Goal: Obtain resource: Download file/media

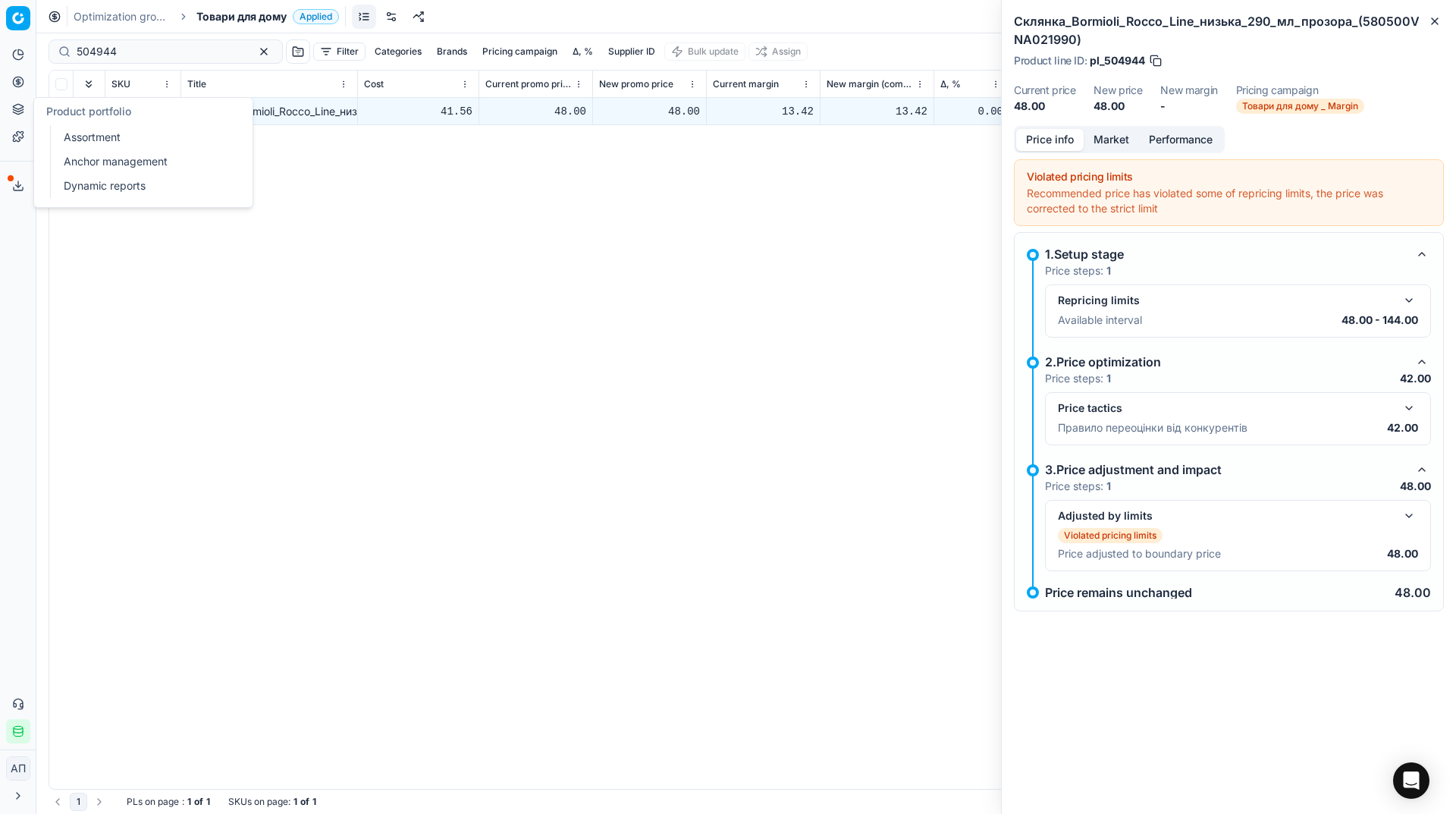
click at [101, 136] on link "Assortment" at bounding box center [146, 137] width 177 height 22
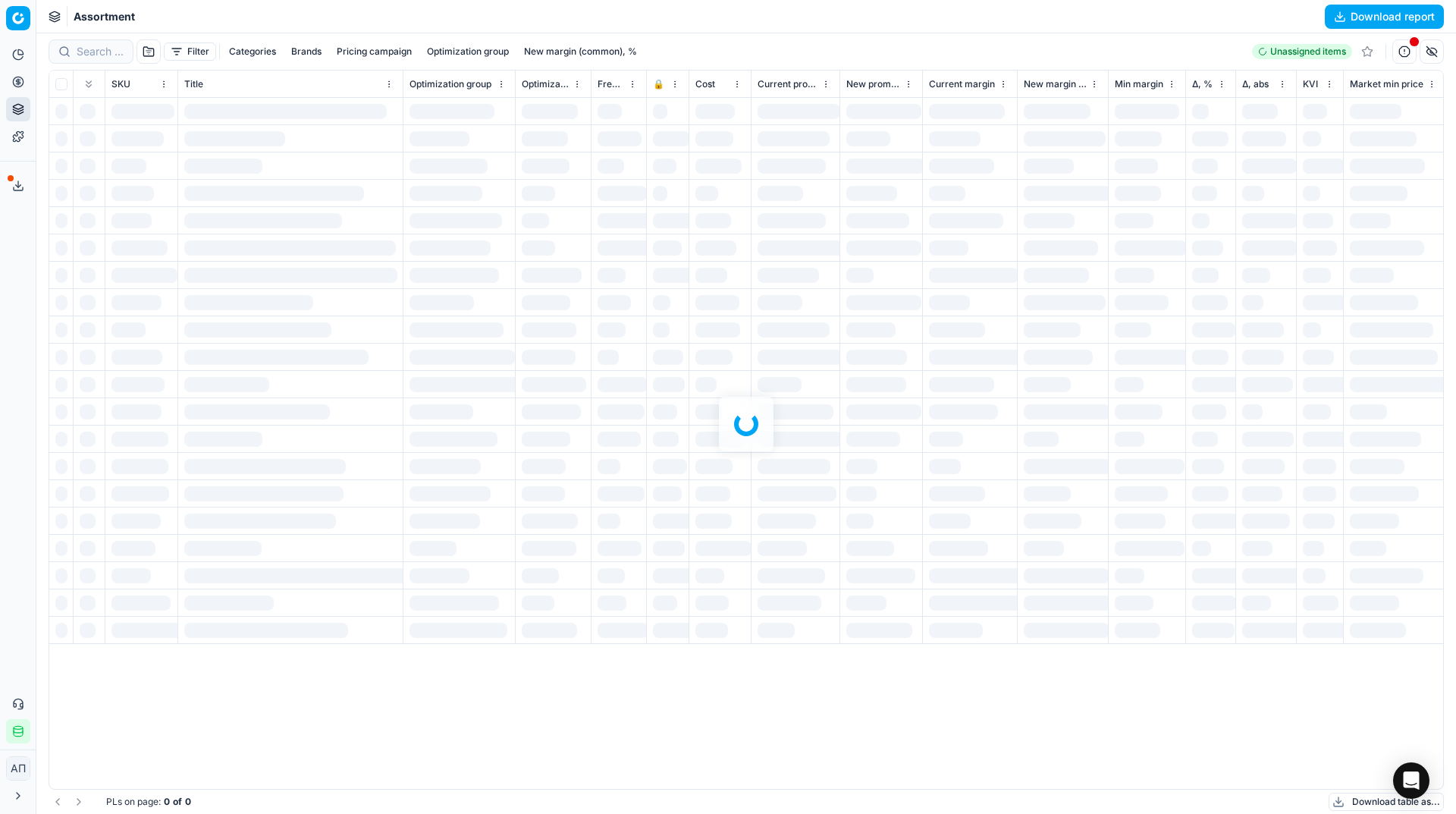
click at [0, 359] on div "Analytics Pricing Product portfolio Templates Export service 36 Contact support…" at bounding box center [18, 393] width 36 height 713
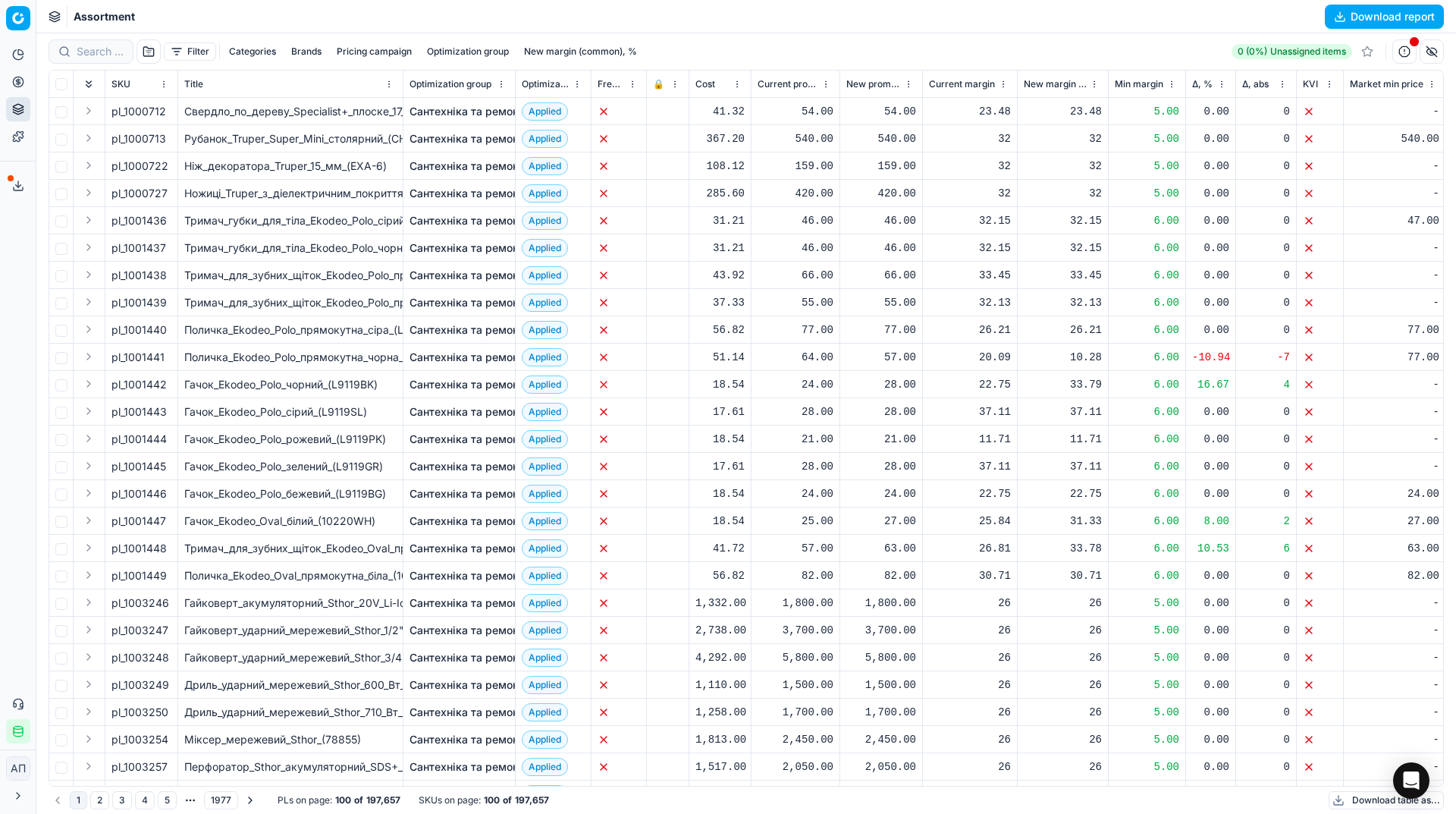
click at [157, 49] on button "button" at bounding box center [149, 52] width 24 height 24
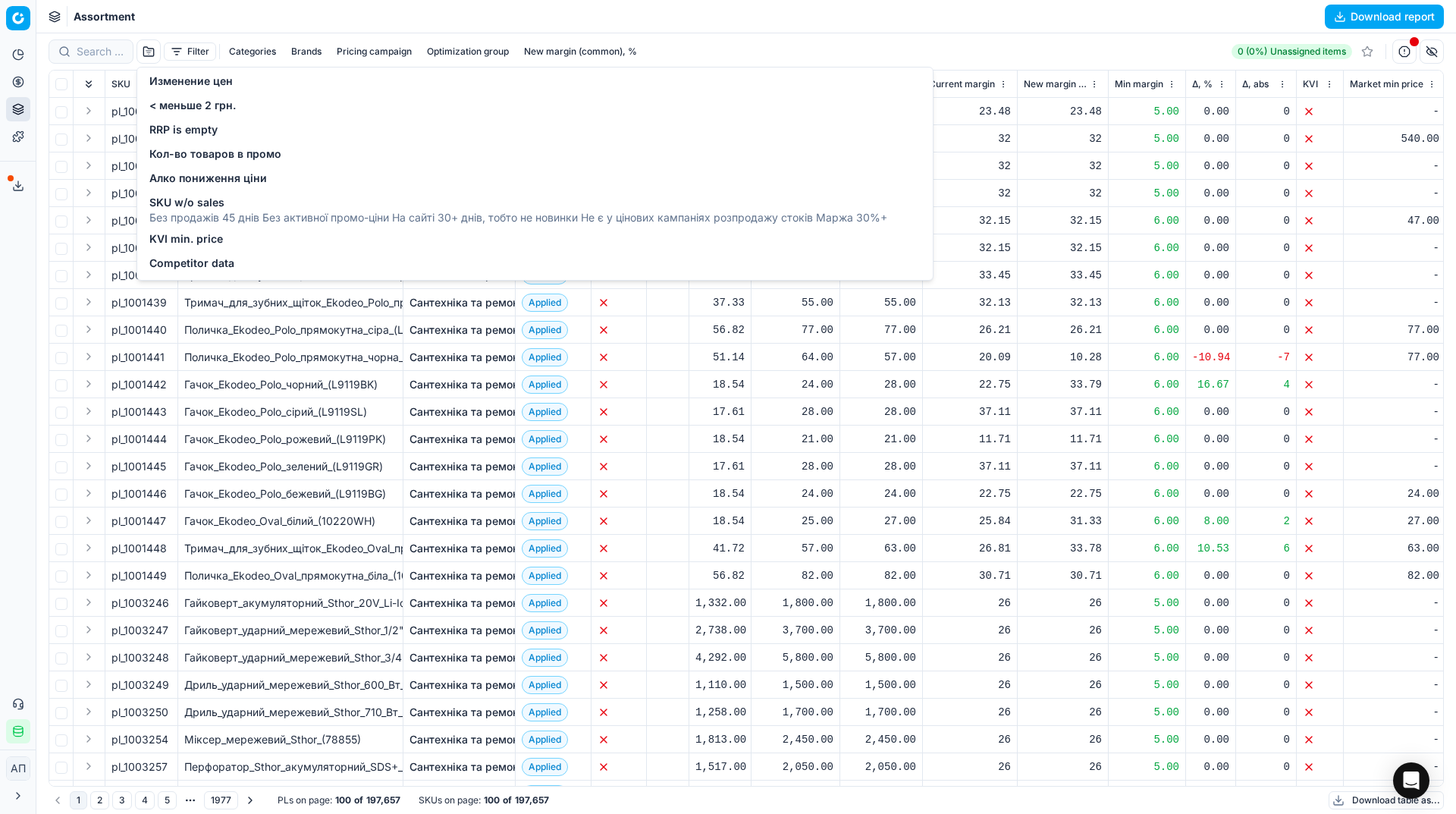
click at [200, 201] on span "SKU w/o sales" at bounding box center [518, 202] width 738 height 15
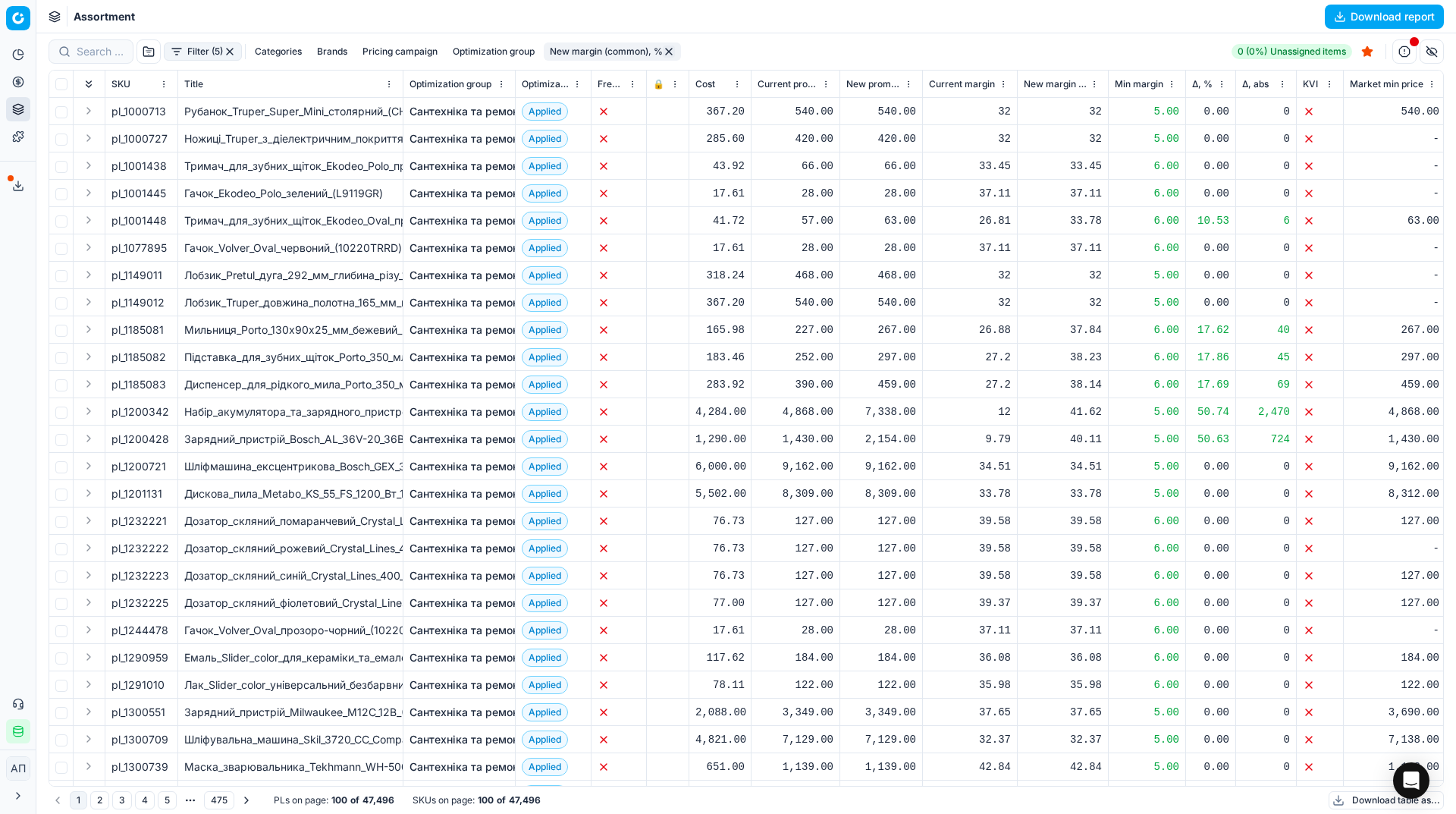
click at [195, 55] on button "Filter (5)" at bounding box center [202, 51] width 78 height 18
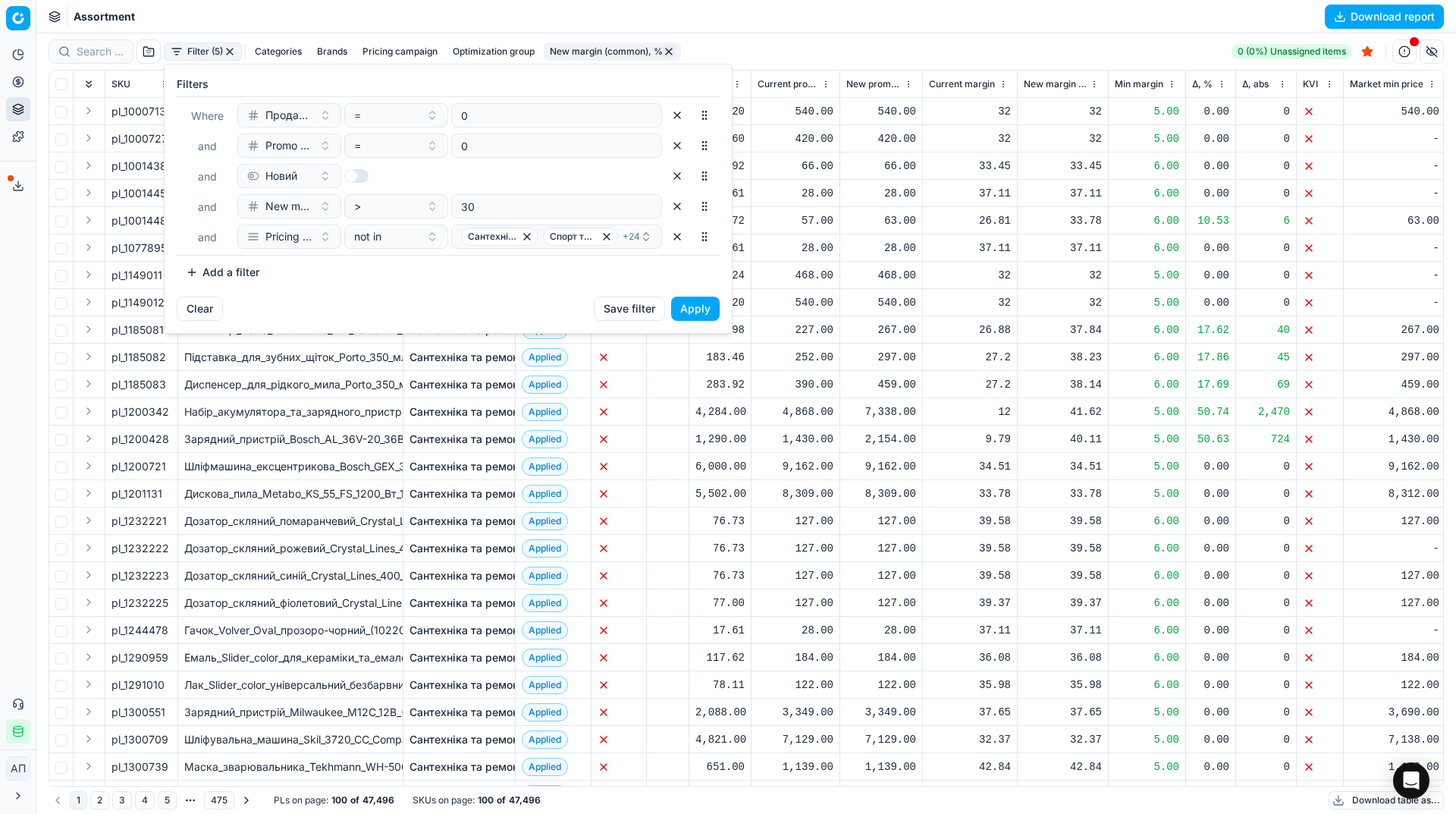
click at [491, 284] on div "Filters Where Продажі за останні 45 днів, шт = 0 and Promo amount = 0 and Новий…" at bounding box center [448, 181] width 567 height 232
click at [302, 207] on span "New margin (common), %" at bounding box center [289, 206] width 48 height 15
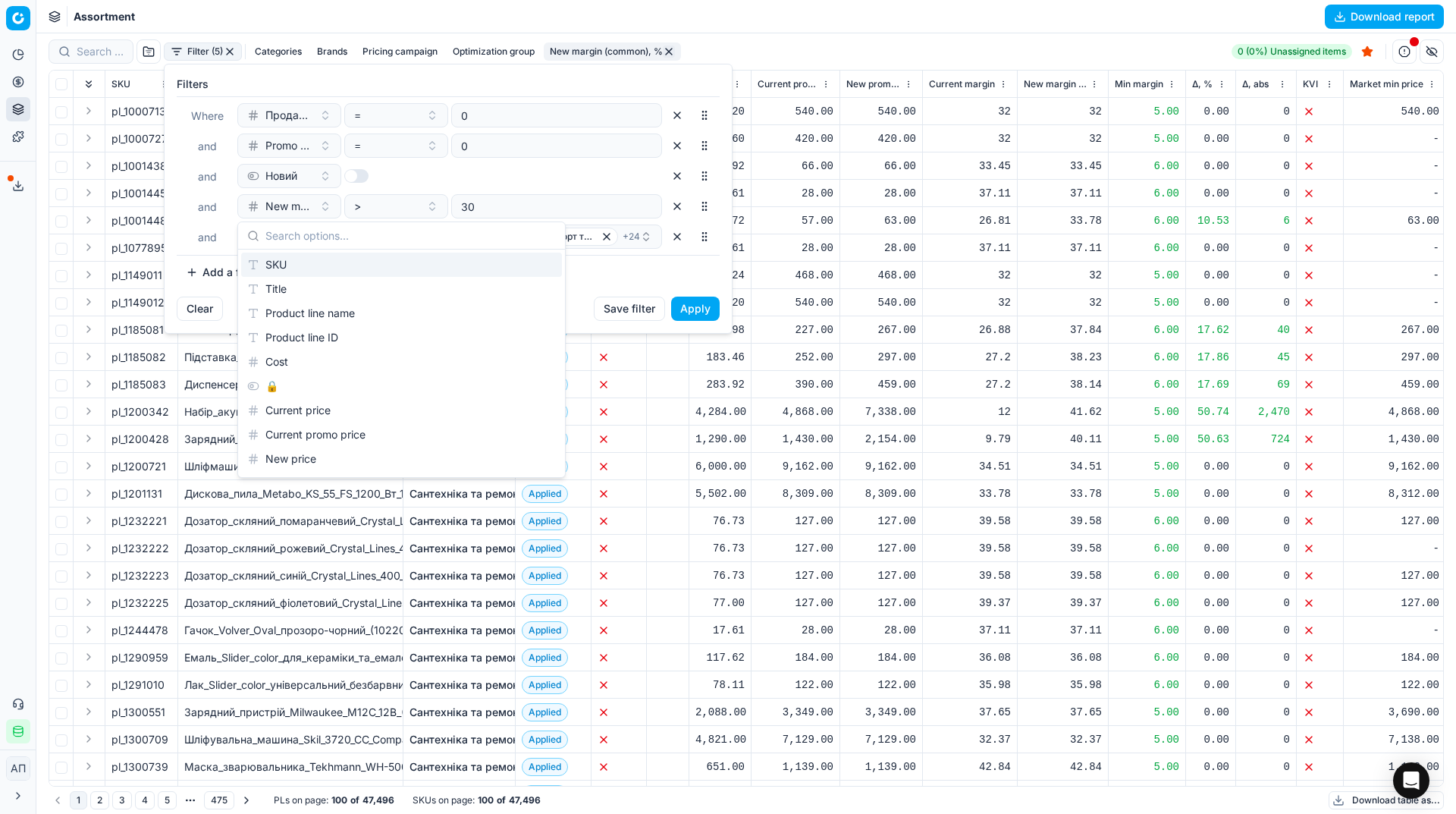
click at [433, 182] on div at bounding box center [396, 176] width 103 height 24
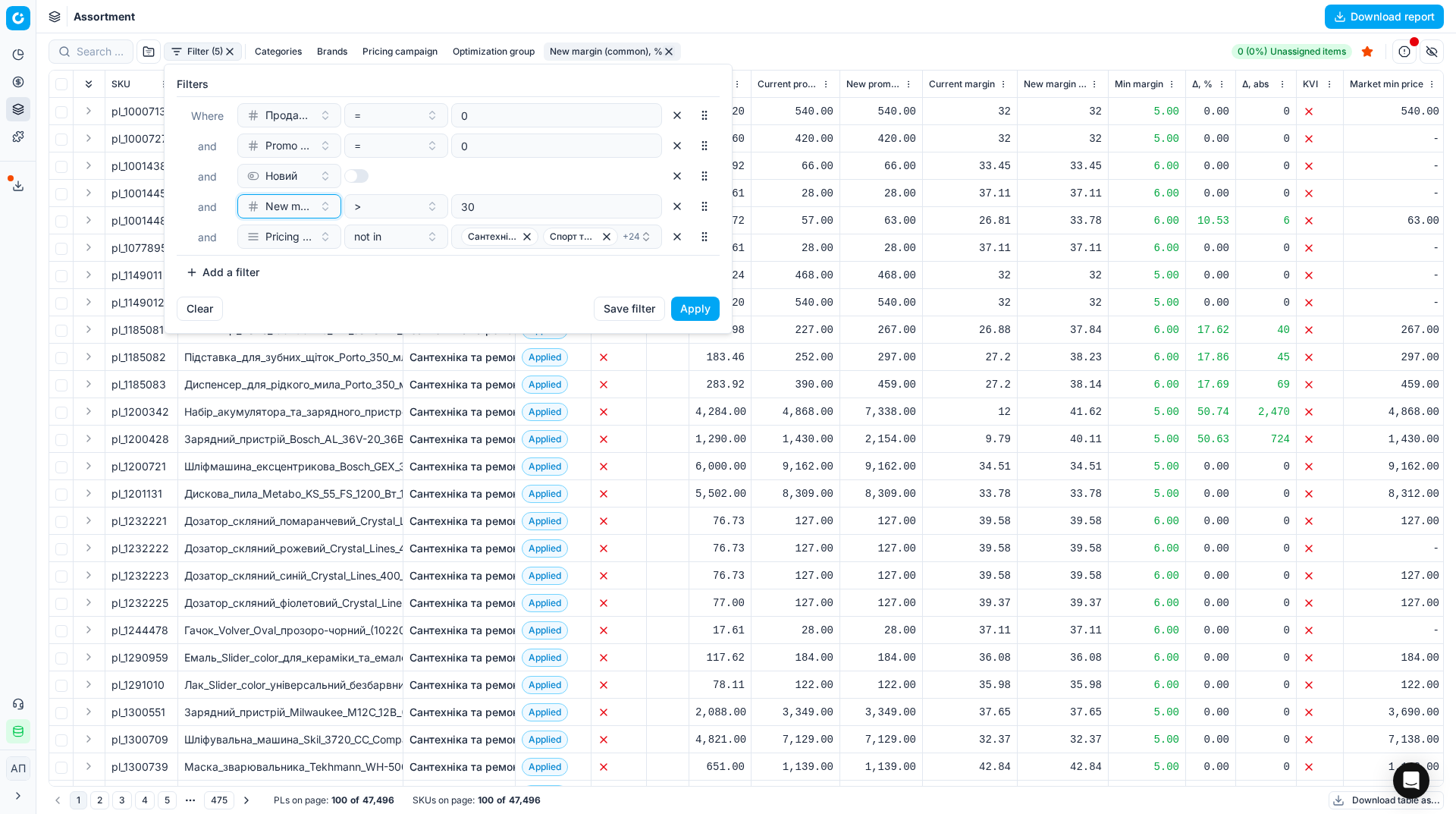
click at [296, 206] on span "New margin (common), %" at bounding box center [289, 206] width 48 height 15
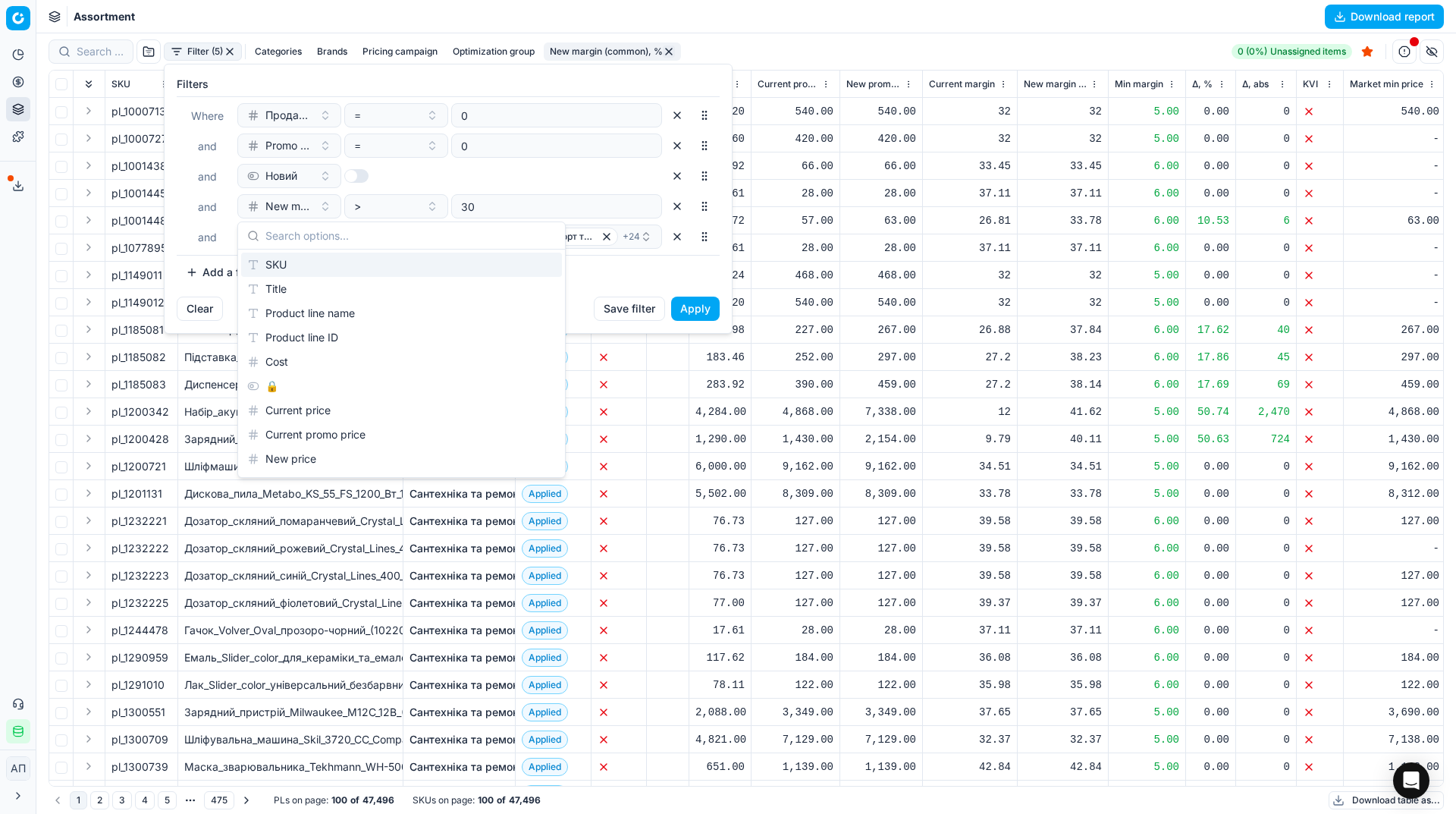
click at [442, 175] on div at bounding box center [396, 176] width 103 height 24
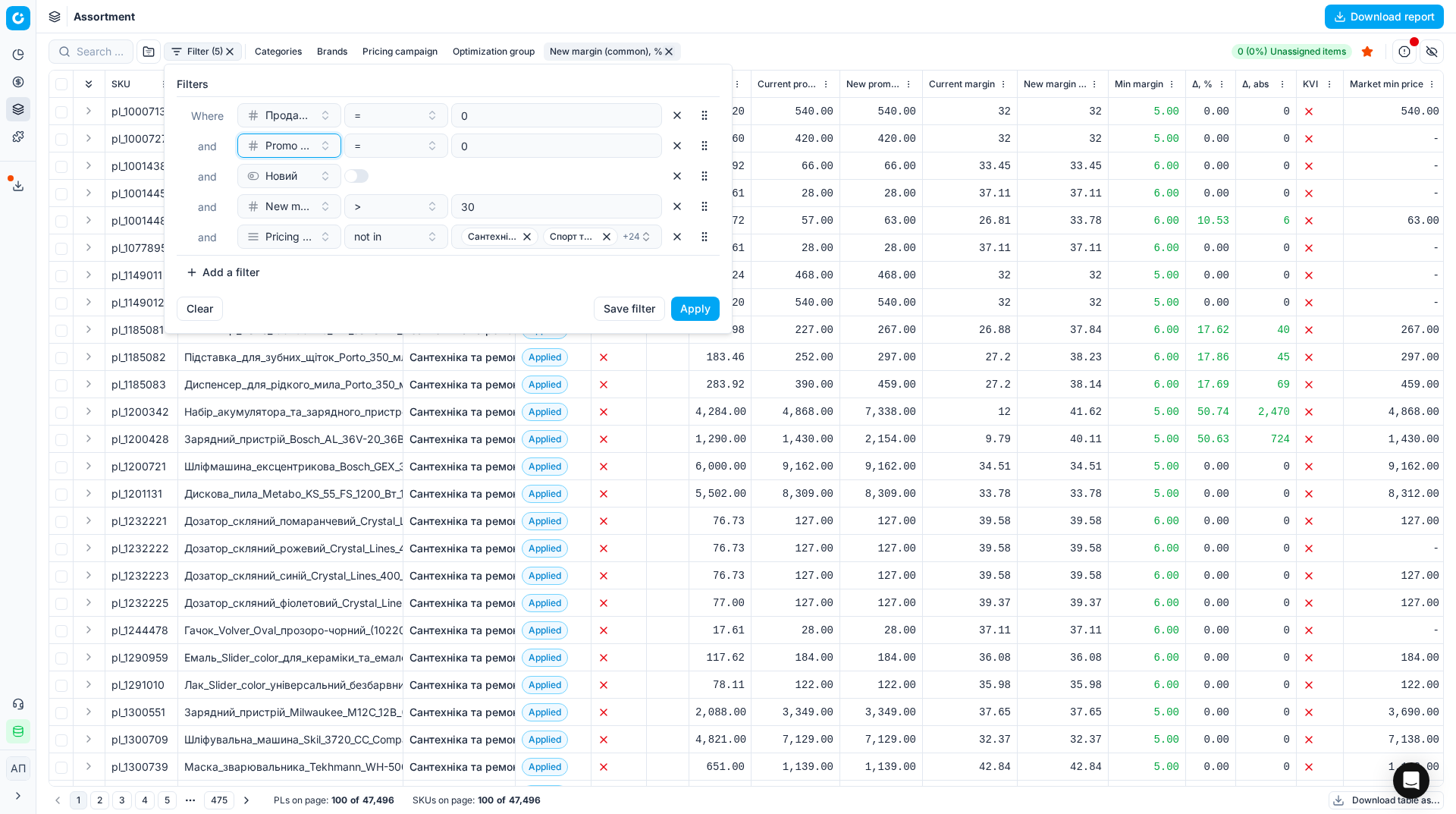
click at [293, 145] on span "Promo amount" at bounding box center [289, 146] width 48 height 15
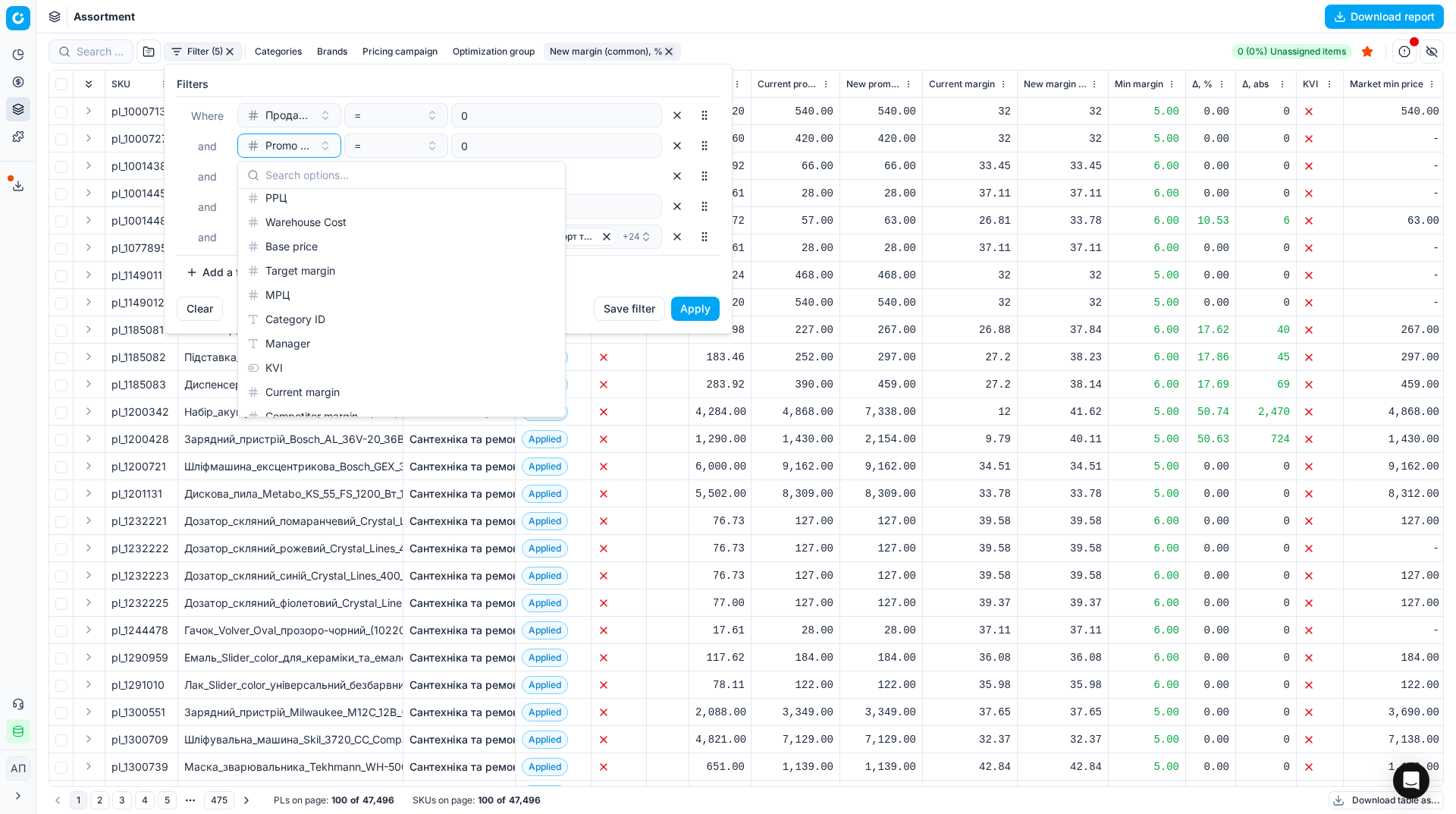
scroll to position [1988, 0]
click at [564, 168] on div "Новий" at bounding box center [450, 176] width 425 height 24
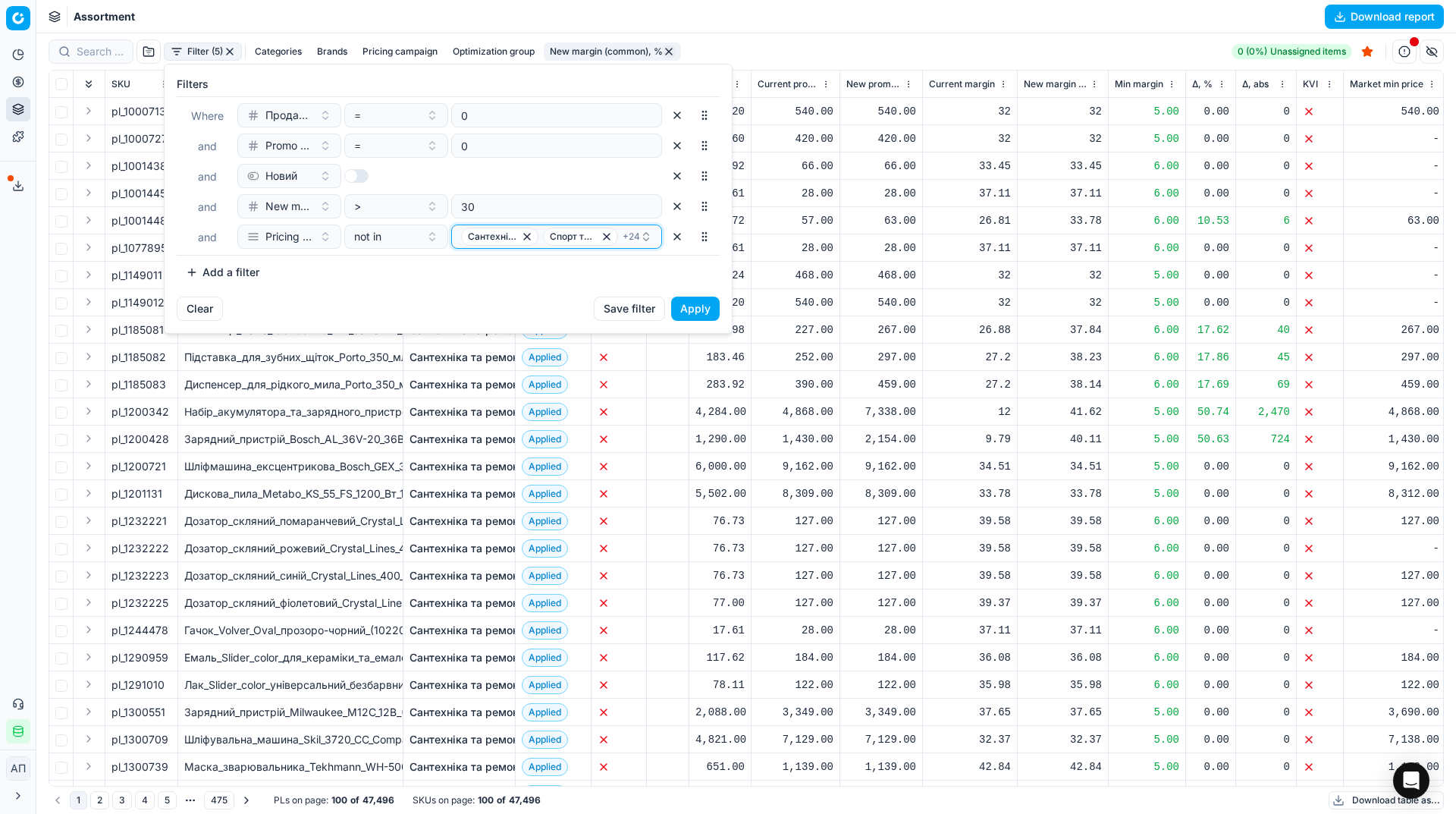
click at [636, 235] on span "+ 24" at bounding box center [631, 236] width 18 height 12
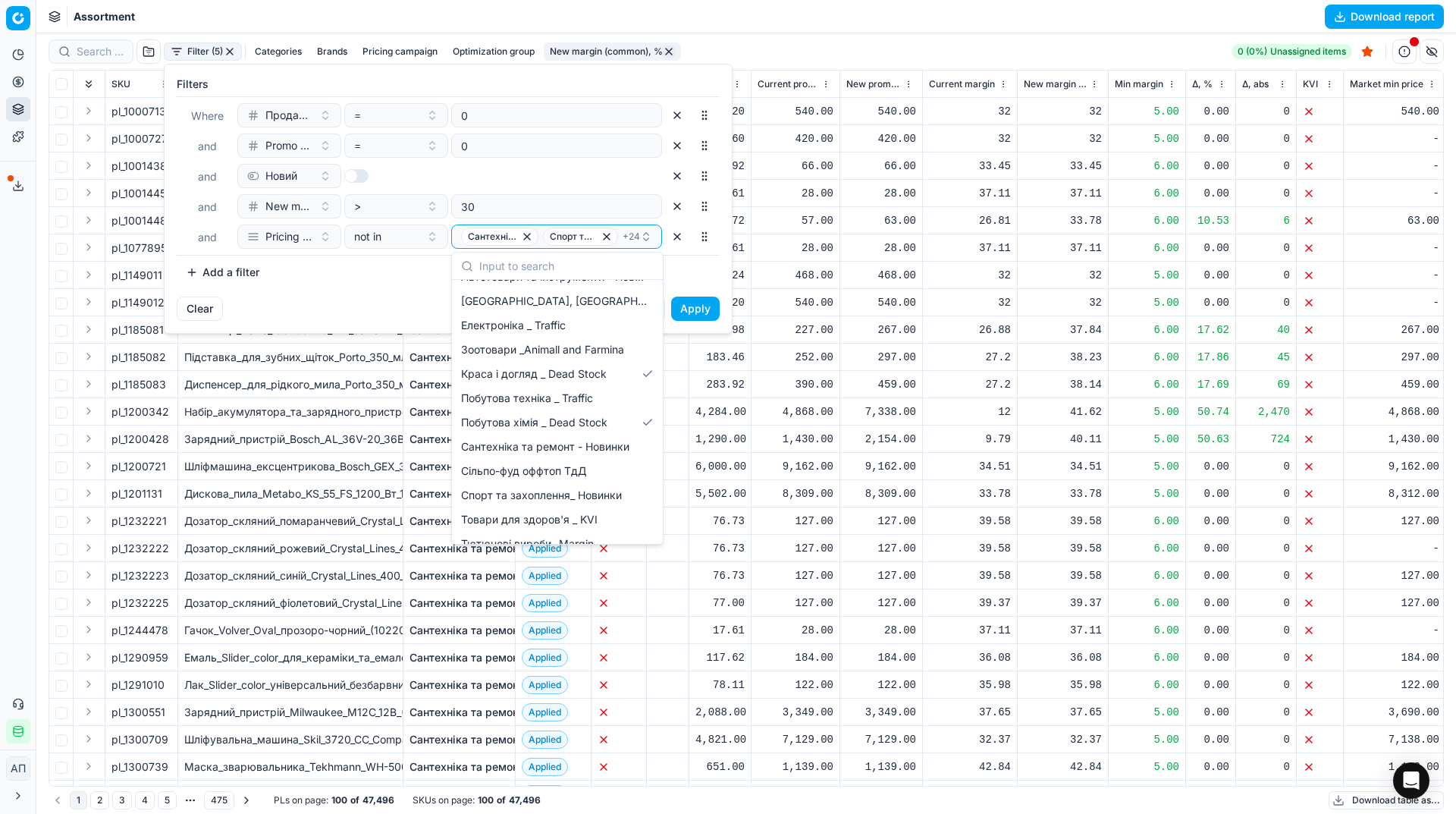
scroll to position [1068, 0]
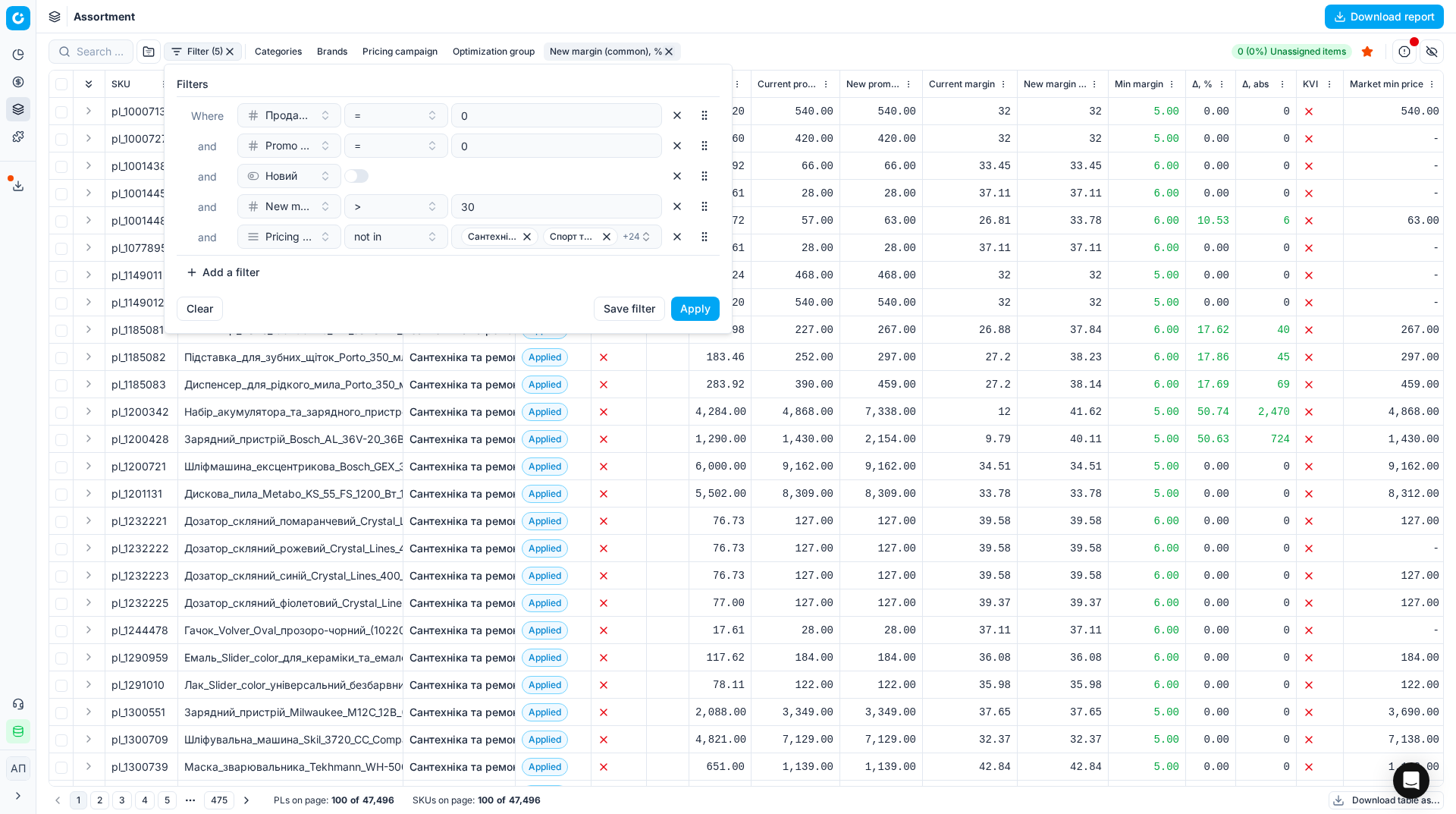
click at [360, 287] on div "Filters Where Продажі за останні 45 днів, шт = 0 and Promo amount = 0 and Новий…" at bounding box center [448, 181] width 567 height 232
click at [0, 444] on html "Pricing platform Analytics Pricing Product portfolio Templates Export service 3…" at bounding box center [728, 407] width 1456 height 814
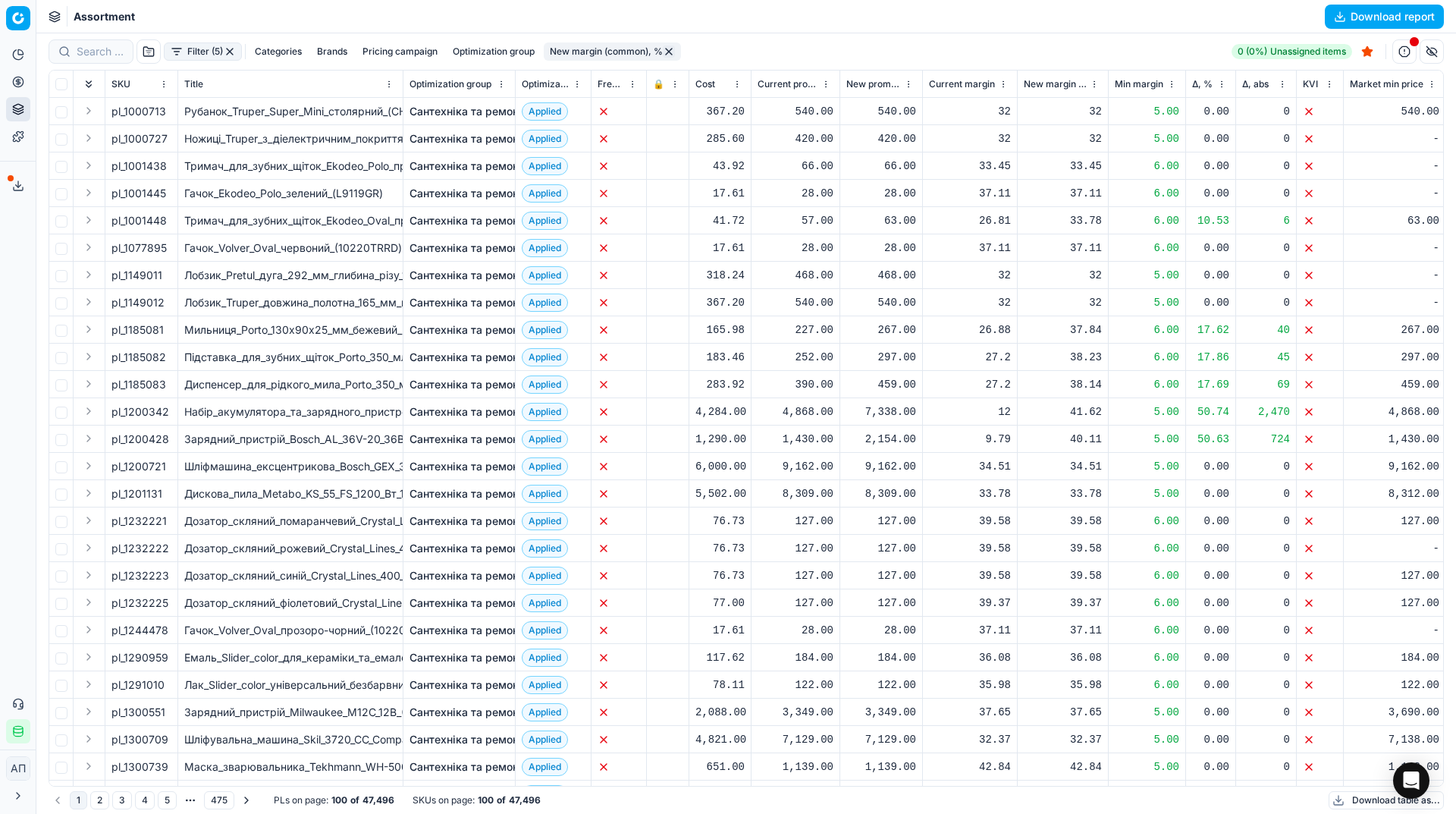
click at [1353, 24] on button "Download report" at bounding box center [1385, 17] width 119 height 24
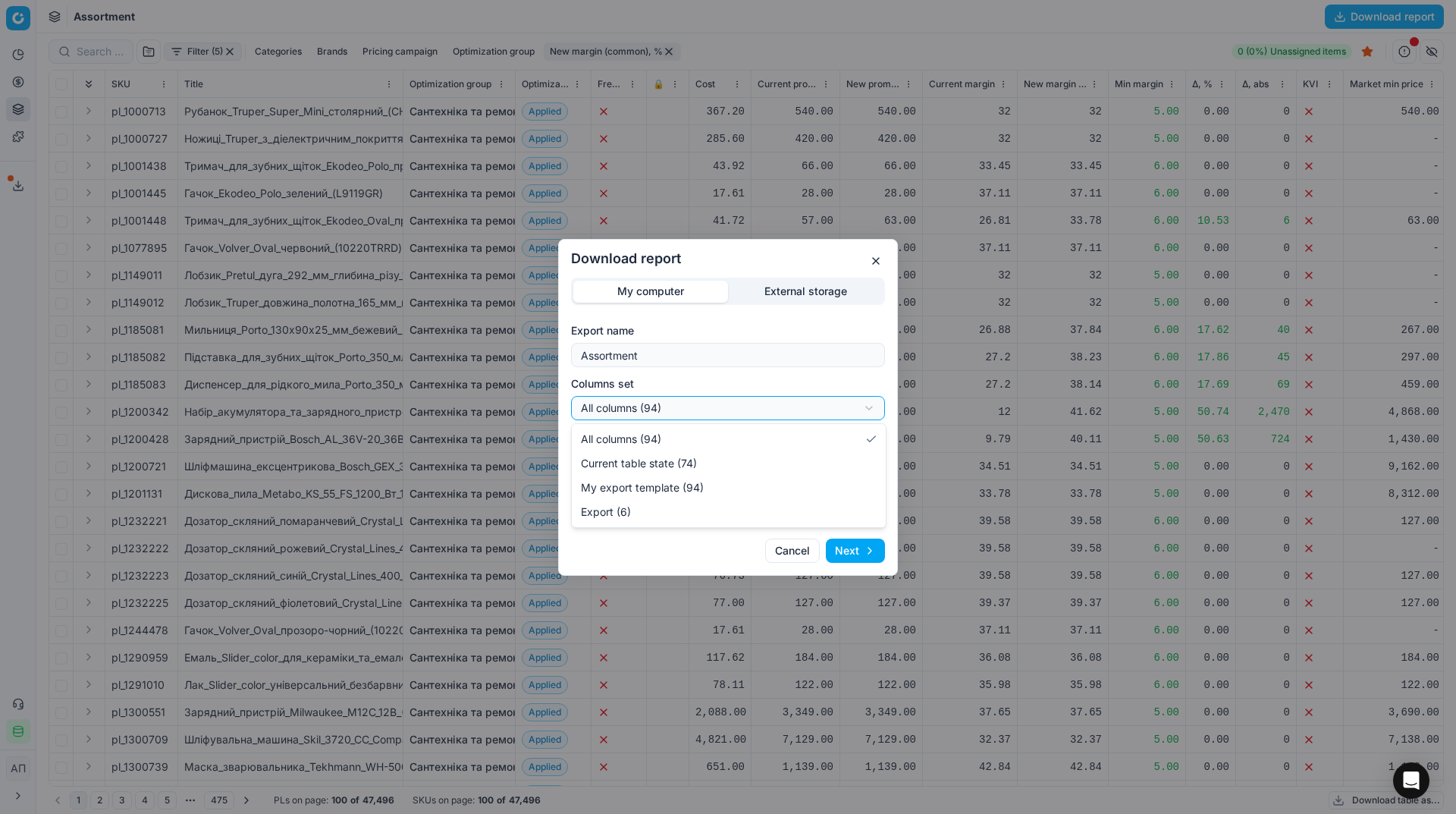
click at [785, 410] on div "Download report My computer External storage Export name Assortment Columns set…" at bounding box center [728, 407] width 1456 height 814
click at [752, 381] on div "Download report My computer External storage Export name Assortment Columns set…" at bounding box center [728, 407] width 1456 height 814
click at [851, 547] on button "Next" at bounding box center [855, 551] width 59 height 24
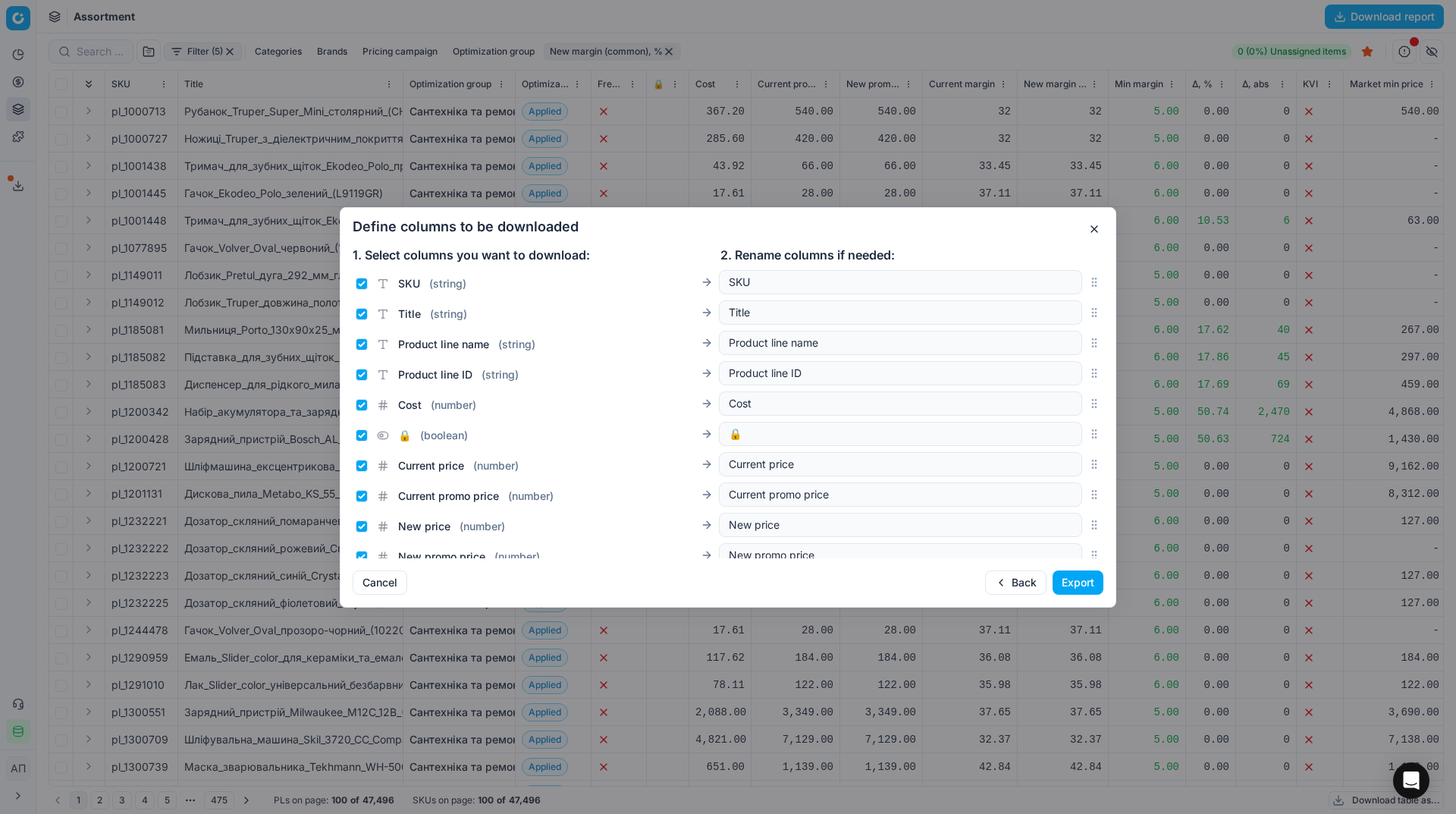
click at [1078, 583] on button "Export" at bounding box center [1078, 583] width 51 height 24
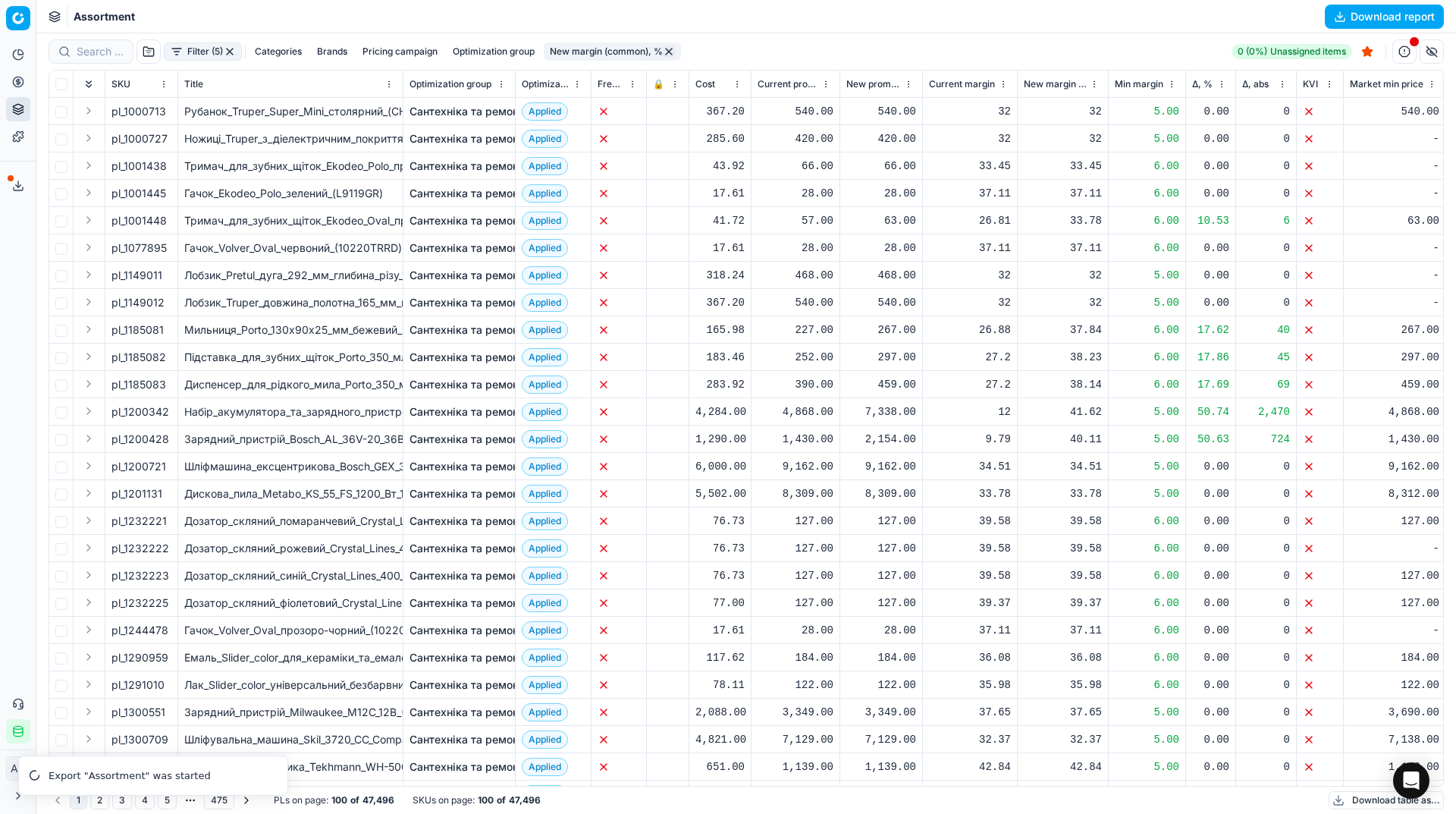
click at [229, 53] on button "button" at bounding box center [229, 51] width 12 height 12
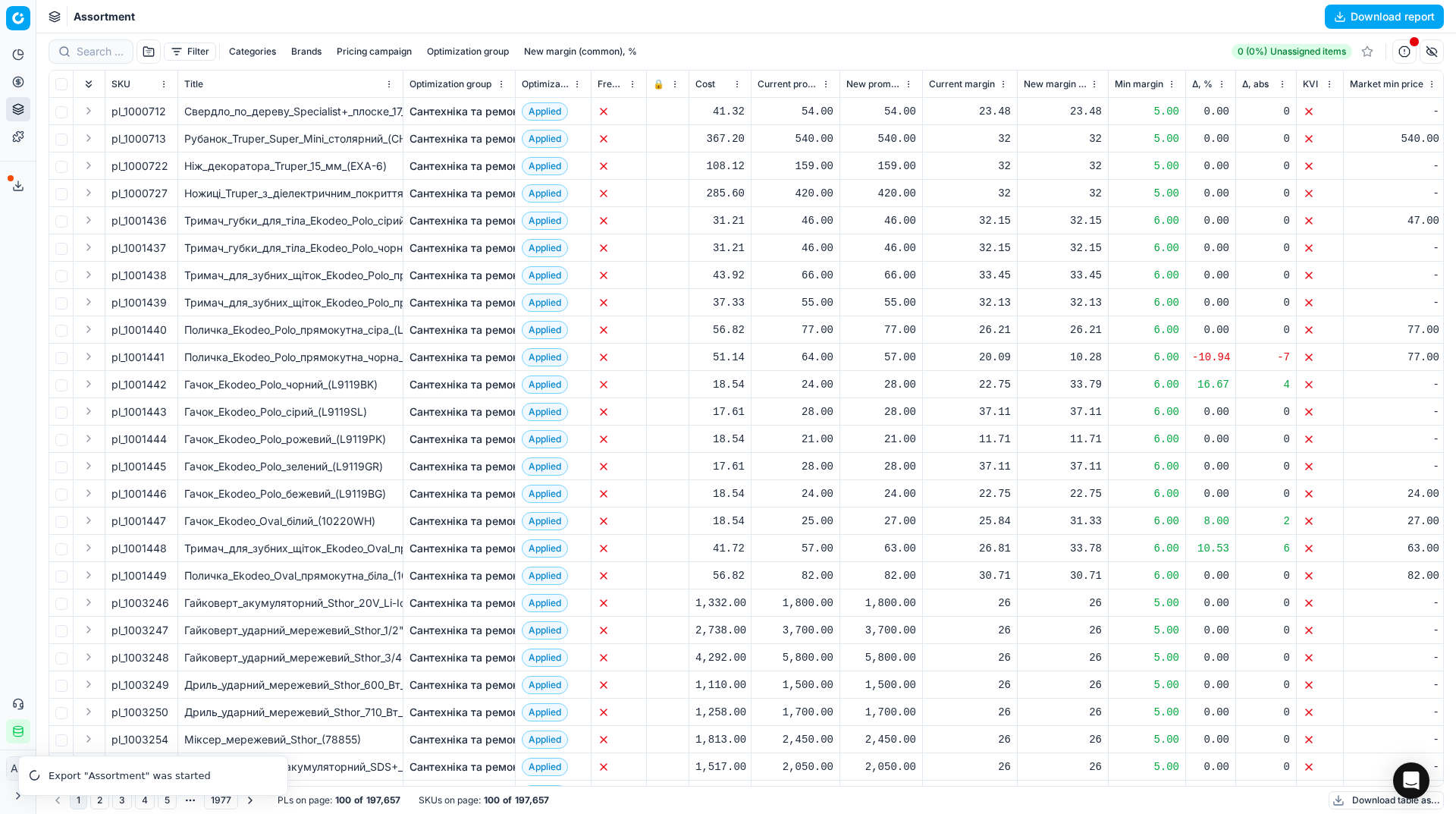
click at [154, 48] on button "button" at bounding box center [149, 52] width 24 height 24
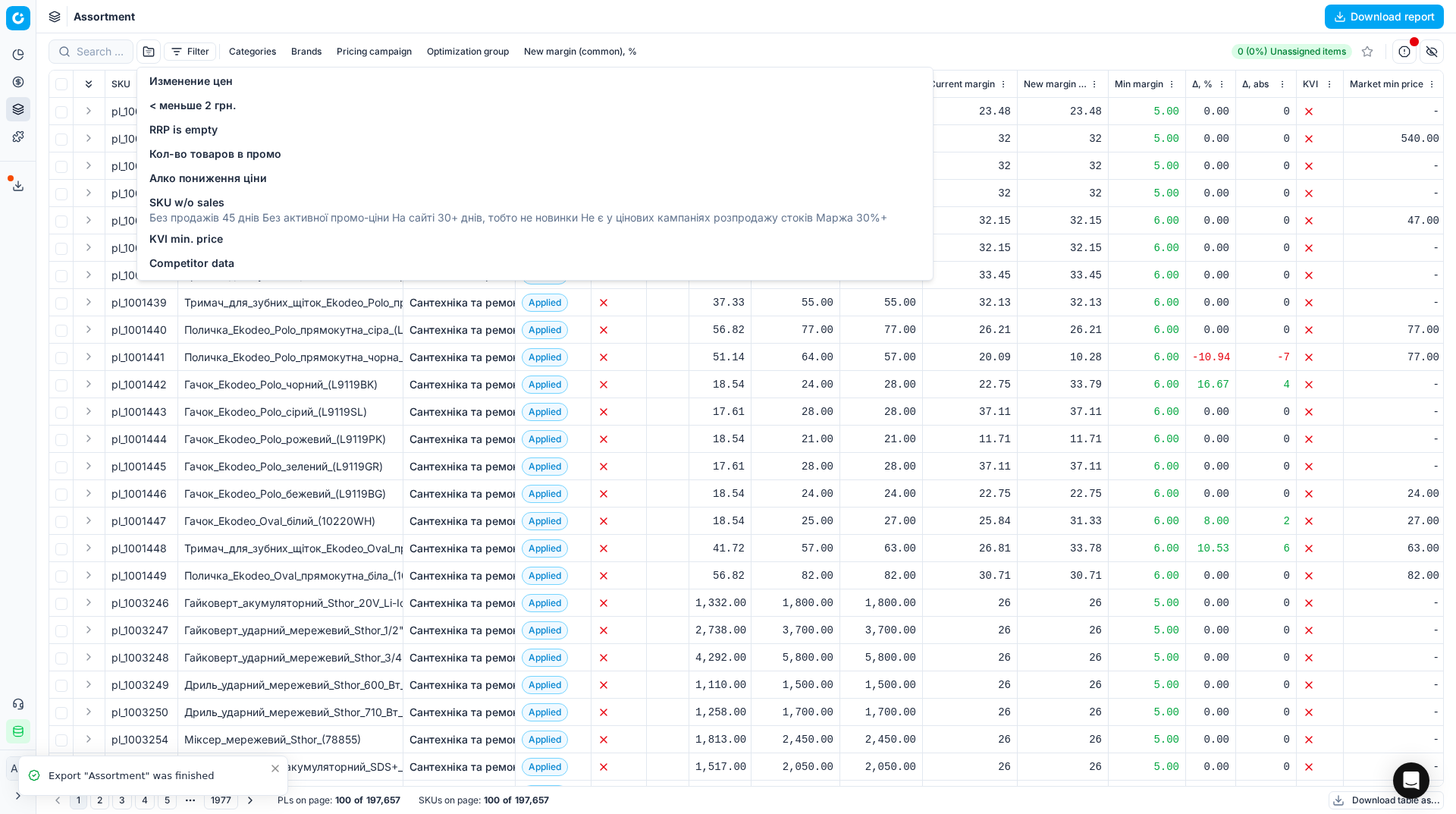
click at [0, 497] on div "Analytics Pricing Product portfolio Templates Export service 37 Contact support…" at bounding box center [18, 393] width 36 height 713
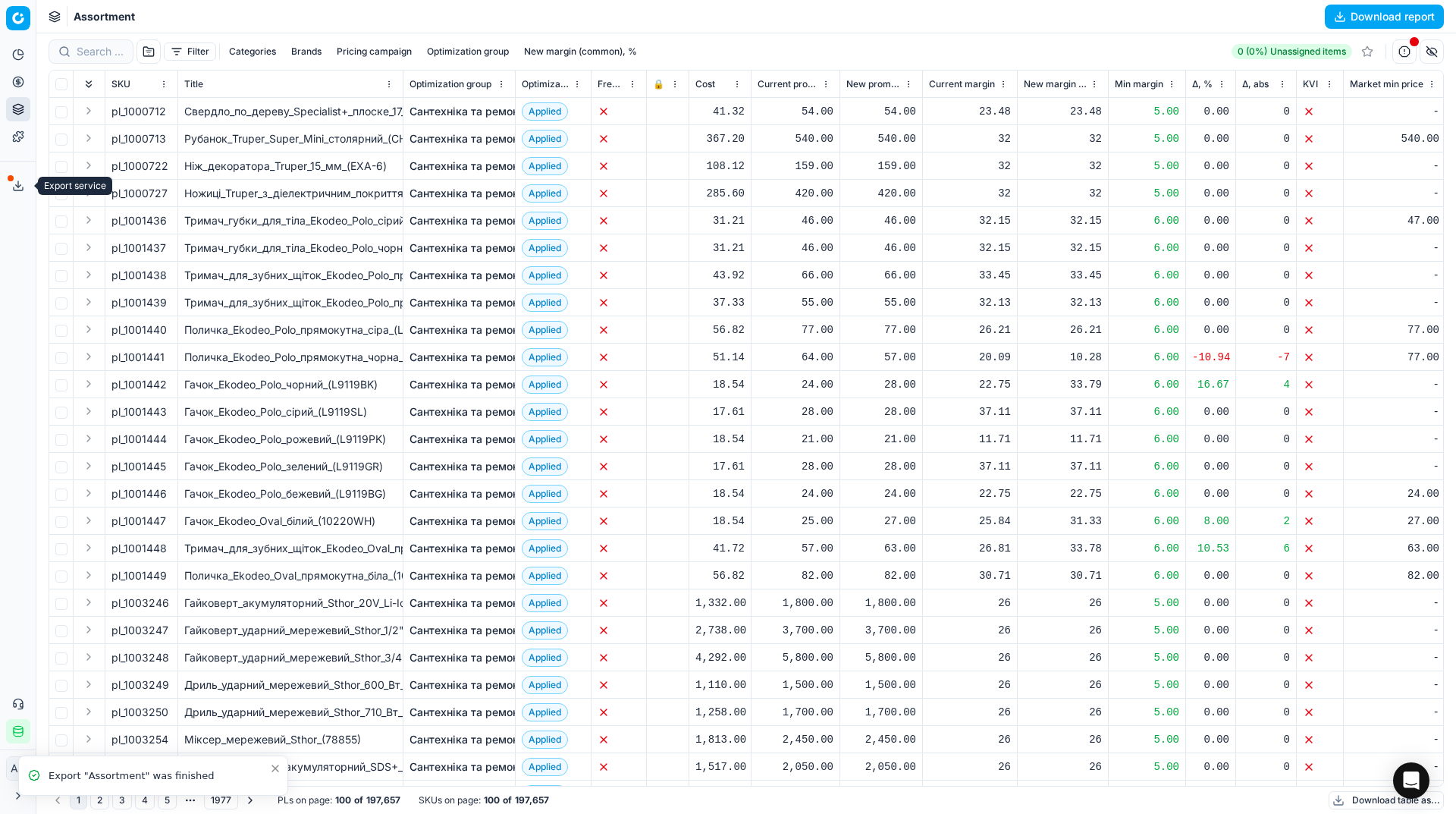
click at [18, 188] on icon at bounding box center [18, 185] width 12 height 12
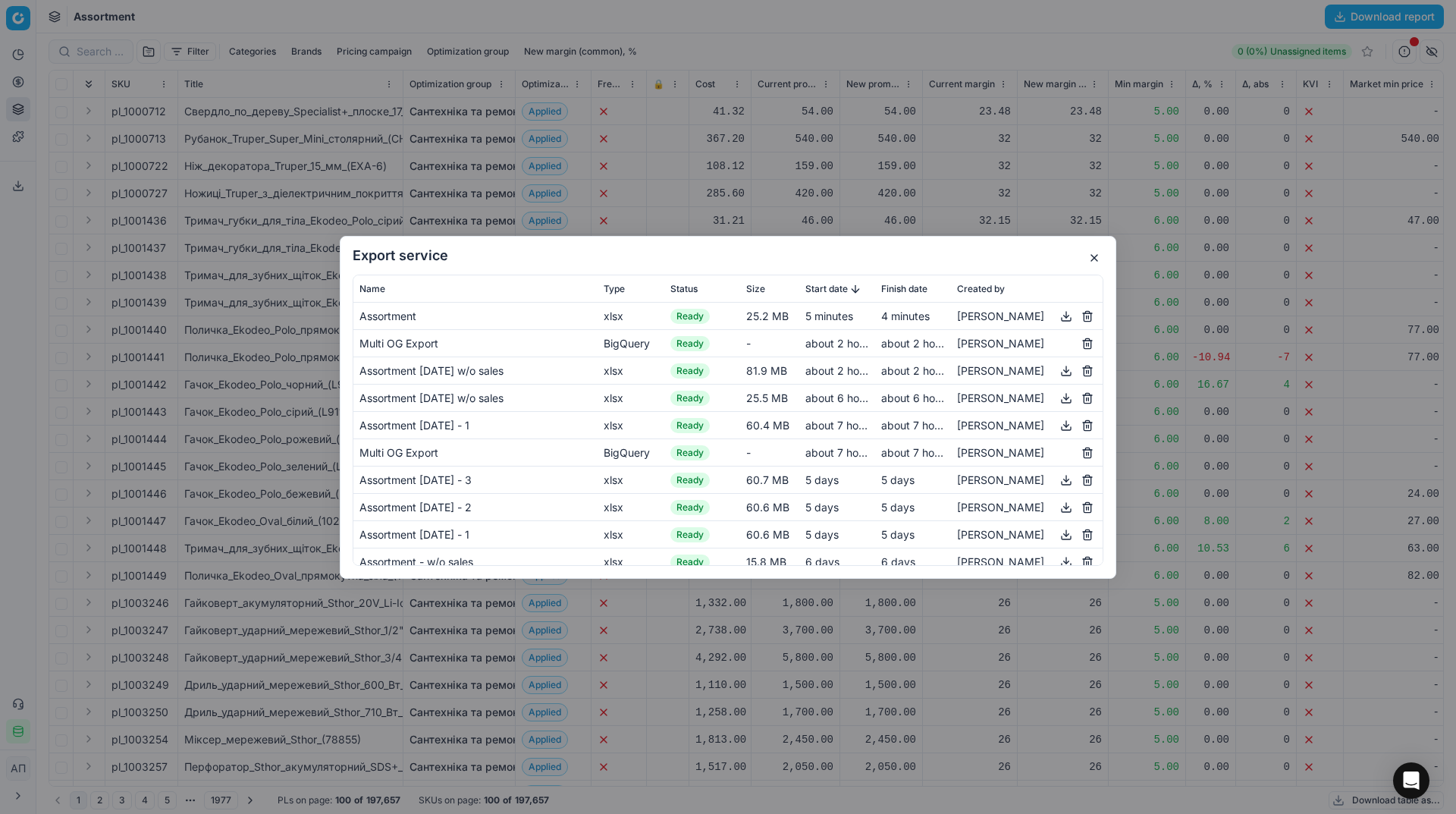
click at [1057, 318] on button "button" at bounding box center [1066, 315] width 18 height 18
click at [1091, 249] on button "button" at bounding box center [1094, 258] width 18 height 18
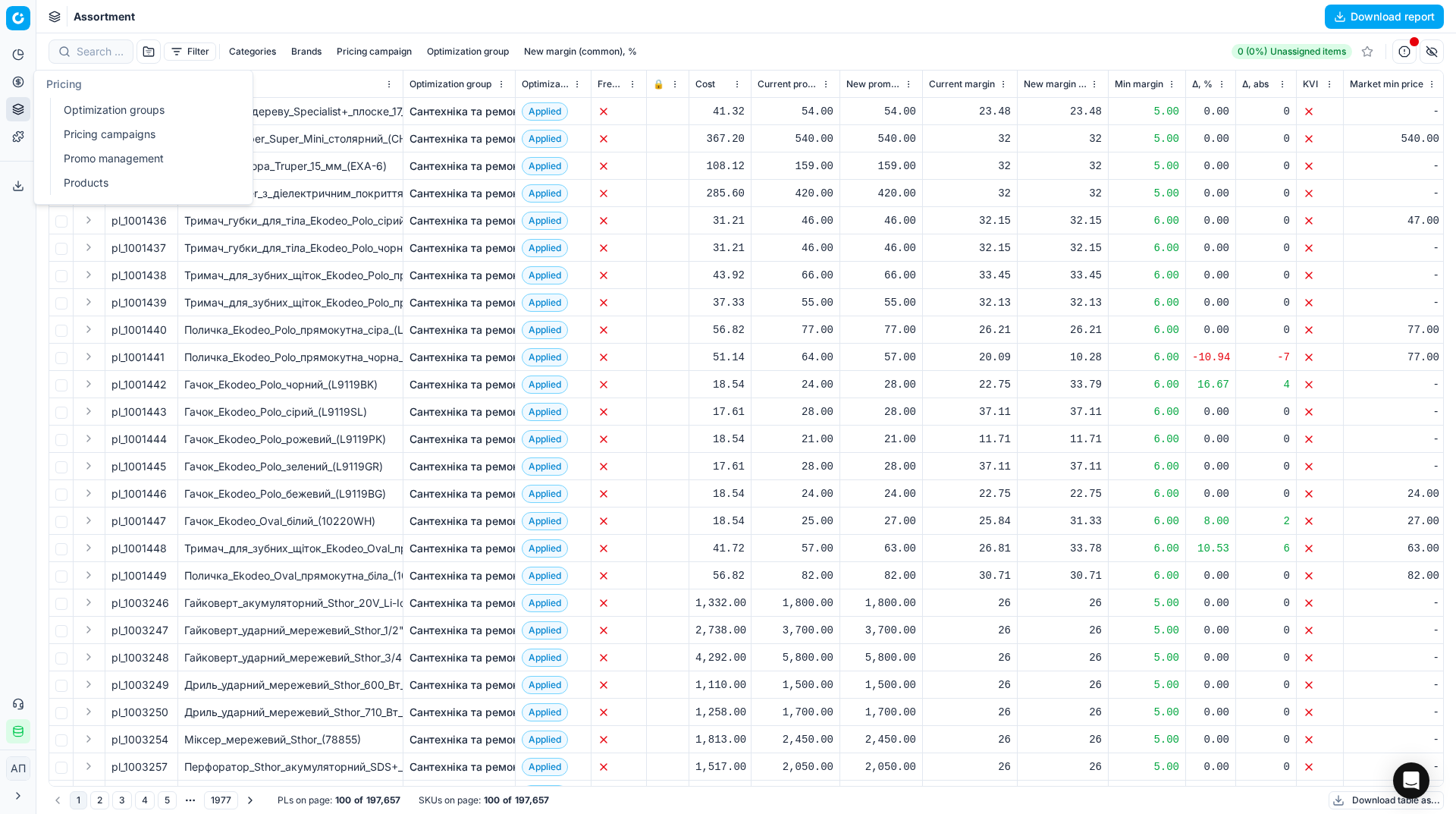
click at [85, 110] on link "Optimization groups" at bounding box center [146, 110] width 177 height 22
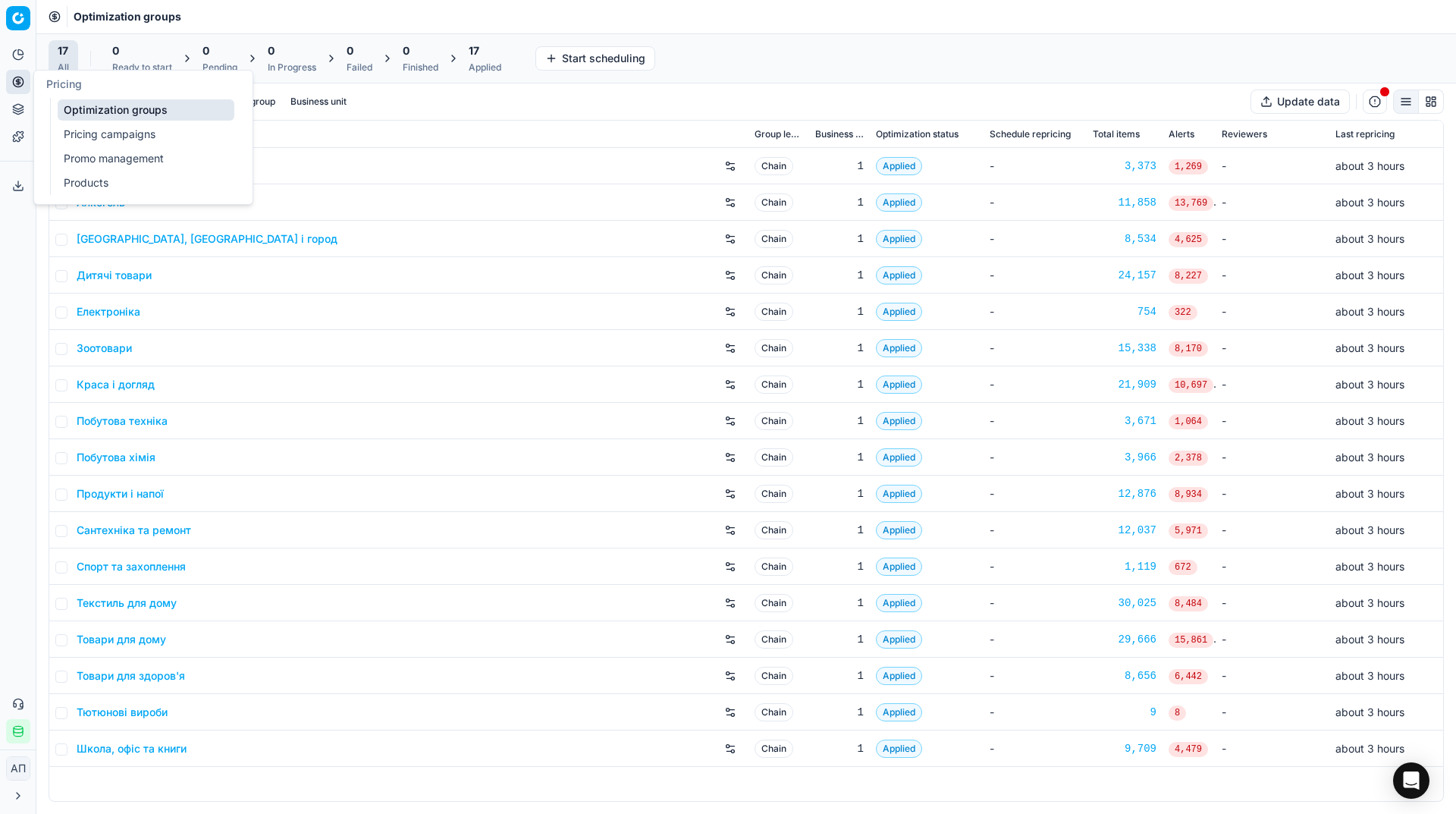
click at [82, 135] on link "Pricing campaigns" at bounding box center [146, 134] width 177 height 22
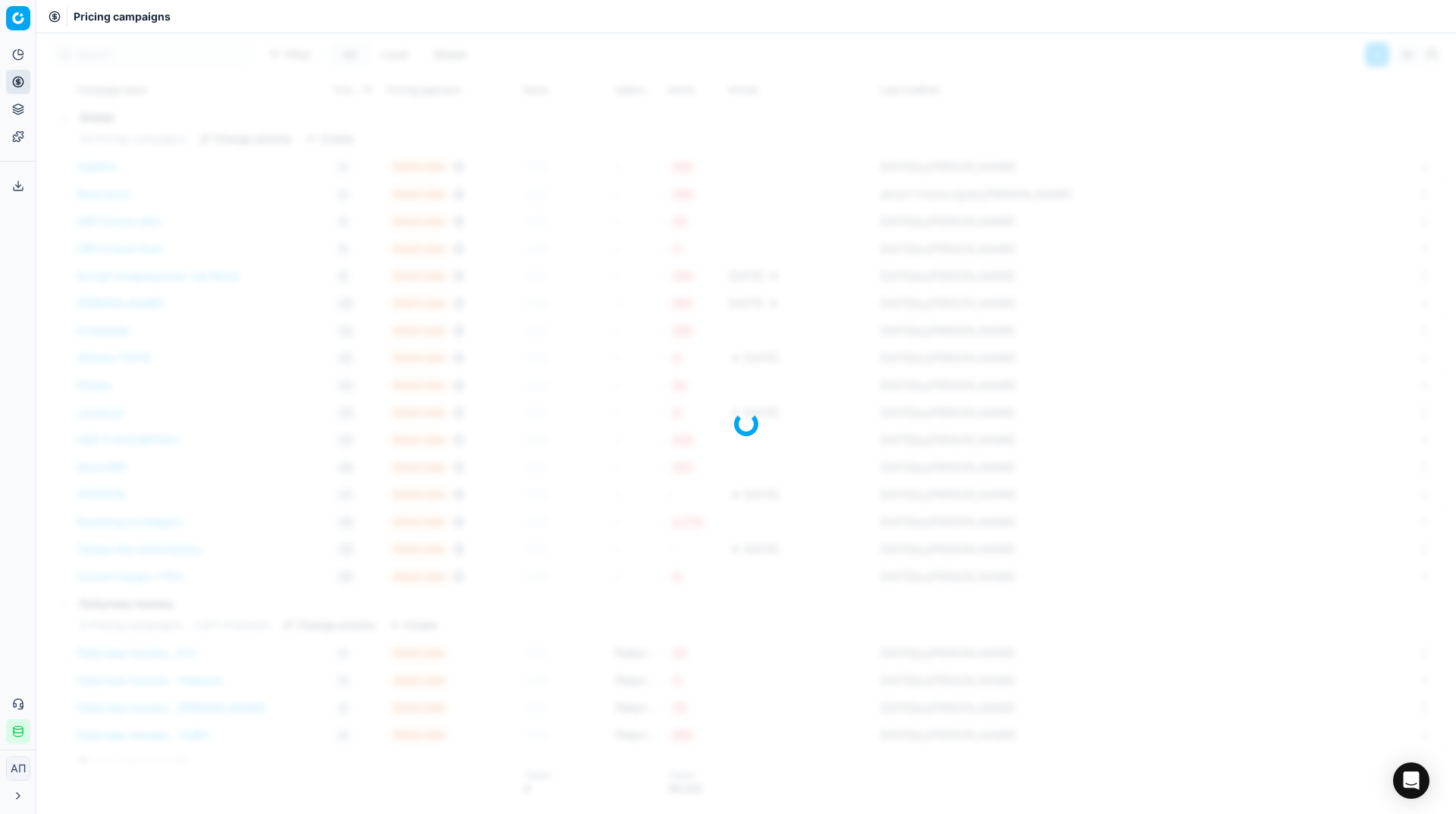
click at [0, 386] on div "Analytics Pricing Product portfolio Templates Export service 37 Contact support…" at bounding box center [18, 393] width 36 height 713
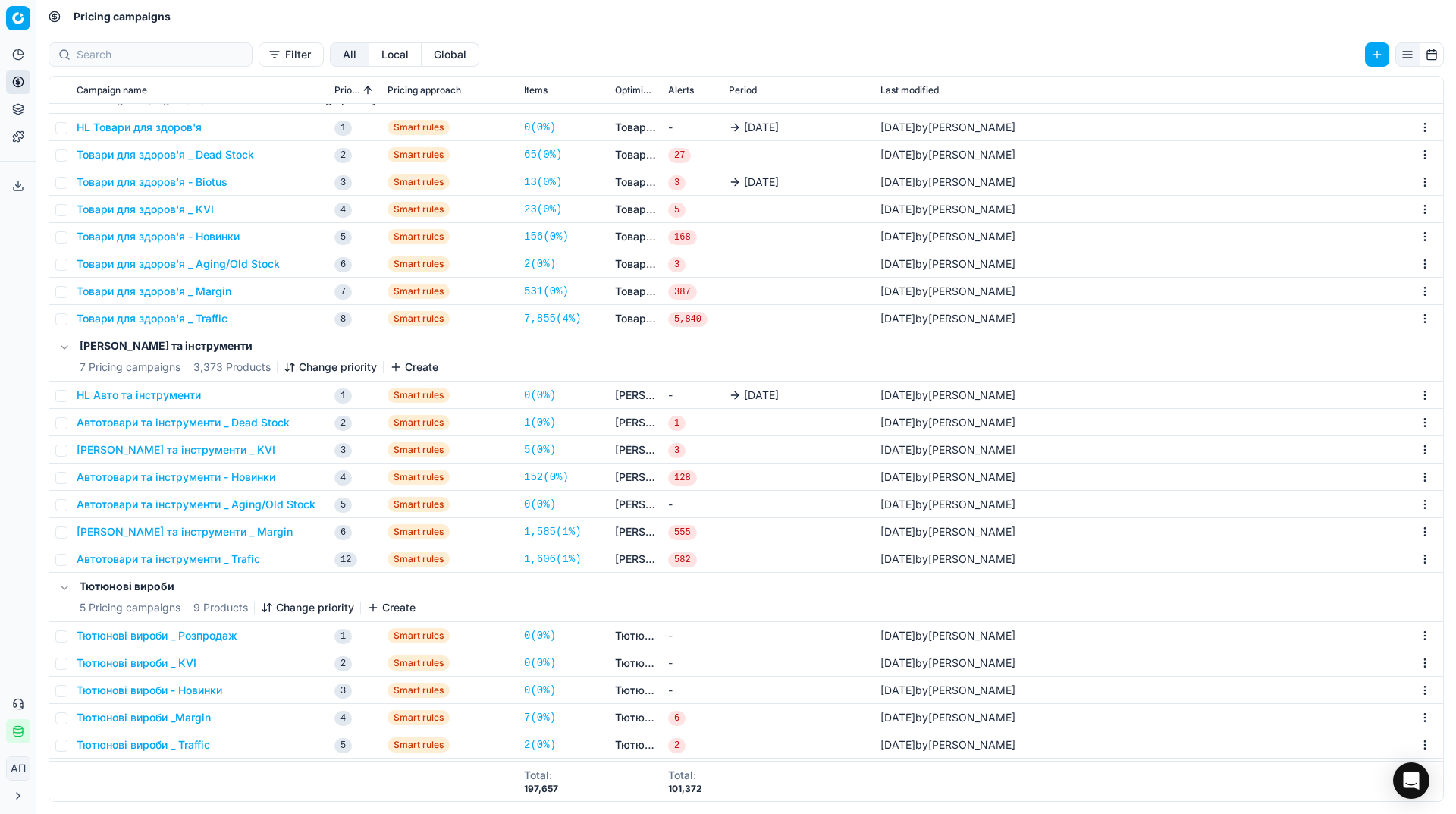
scroll to position [710, 0]
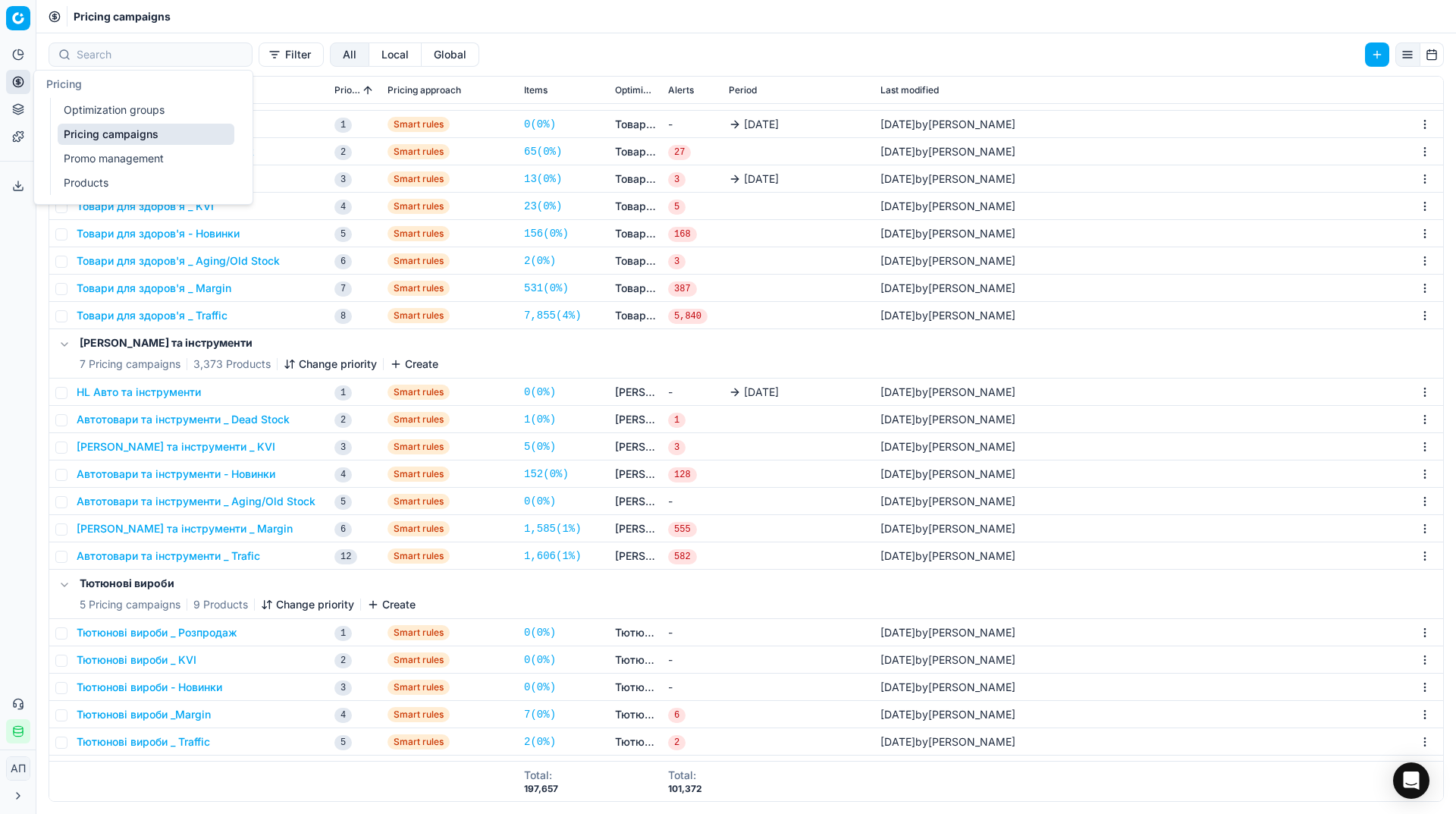
click at [70, 108] on link "Optimization groups" at bounding box center [146, 110] width 177 height 22
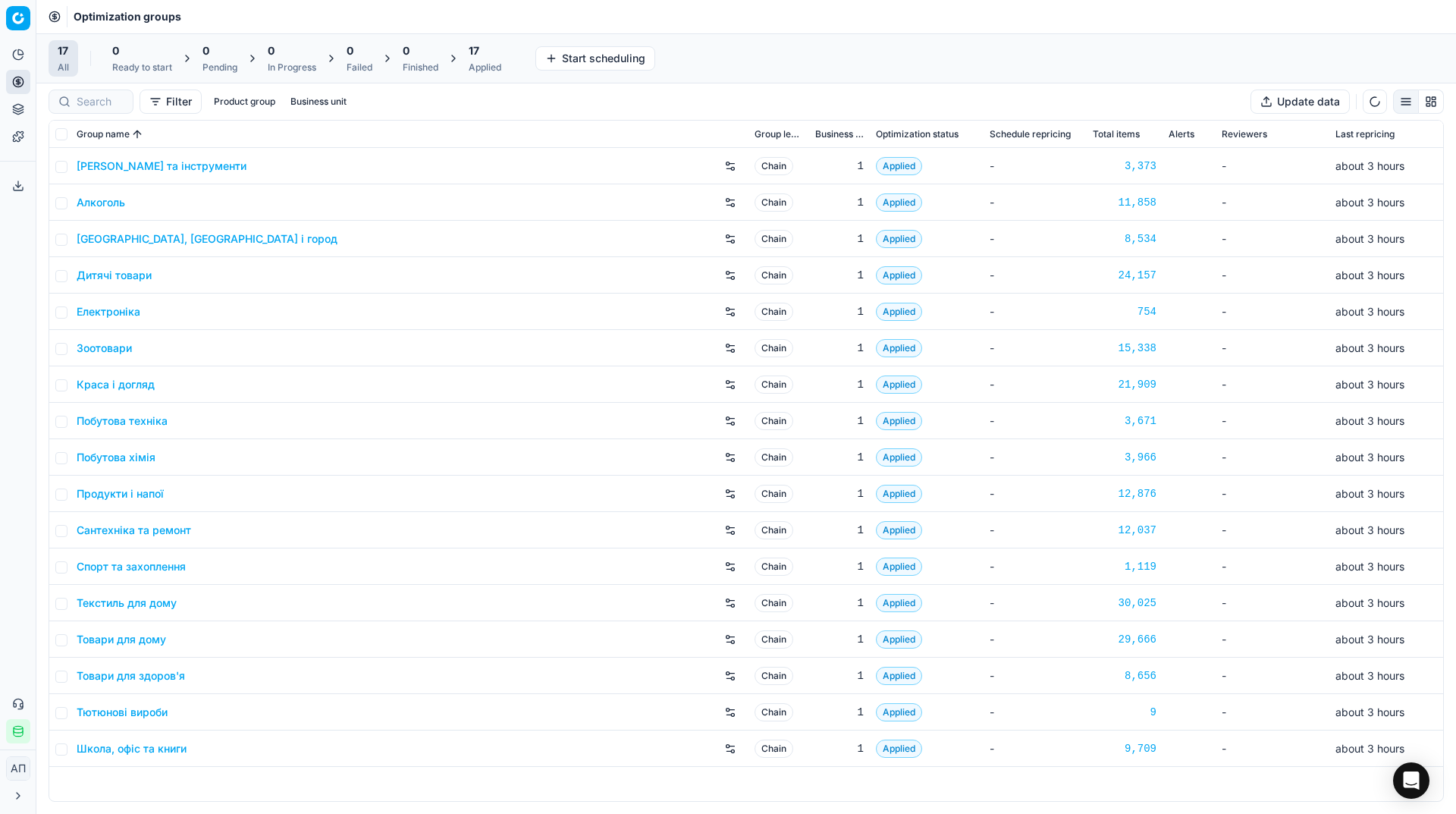
click at [0, 375] on div "Analytics Pricing Product portfolio Templates Export service 37 Contact support…" at bounding box center [18, 393] width 36 height 713
